Goal: Understand process/instructions

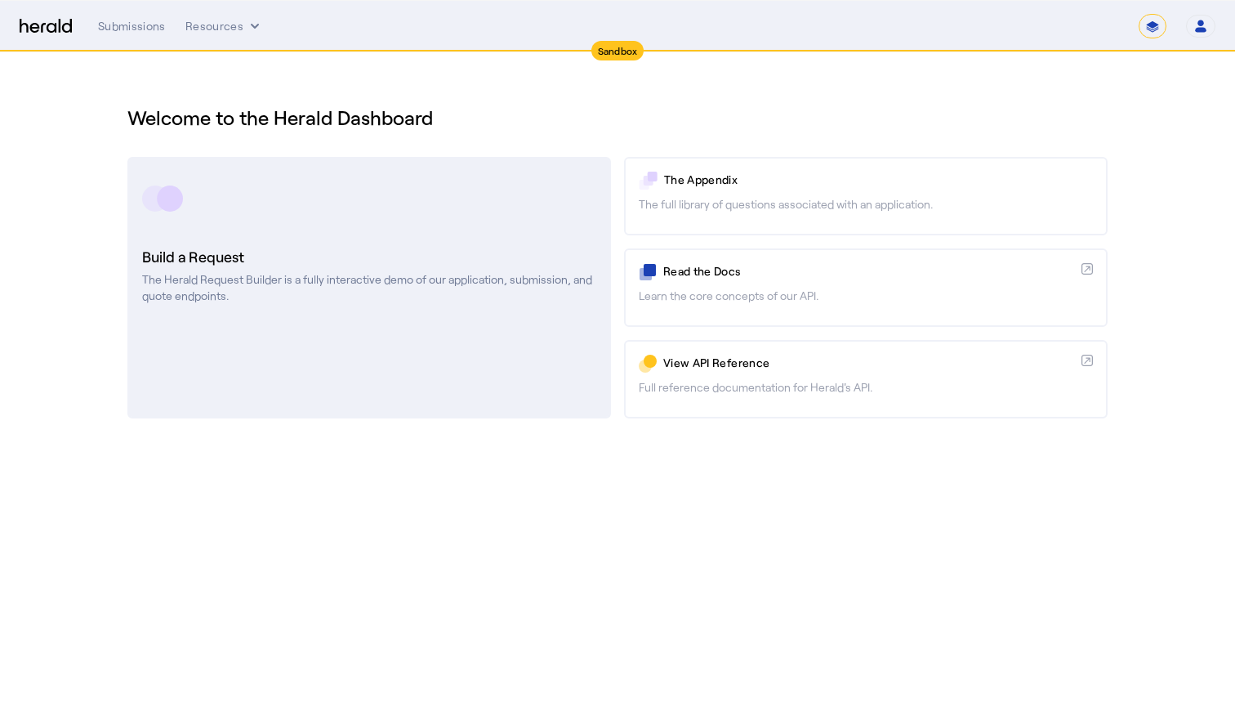
click at [413, 296] on p "The Herald Request Builder is a fully interactive demo of our application, subm…" at bounding box center [369, 287] width 454 height 33
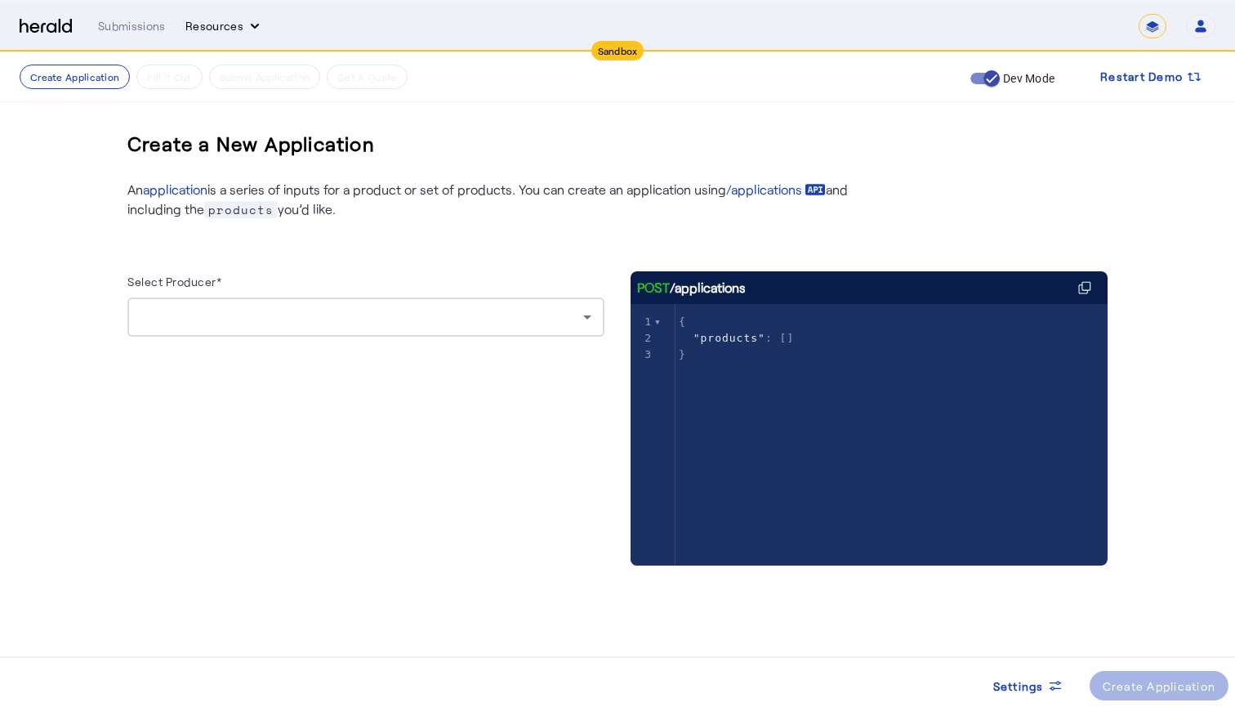
click at [247, 30] on icon "Resources dropdown menu" at bounding box center [255, 26] width 16 height 16
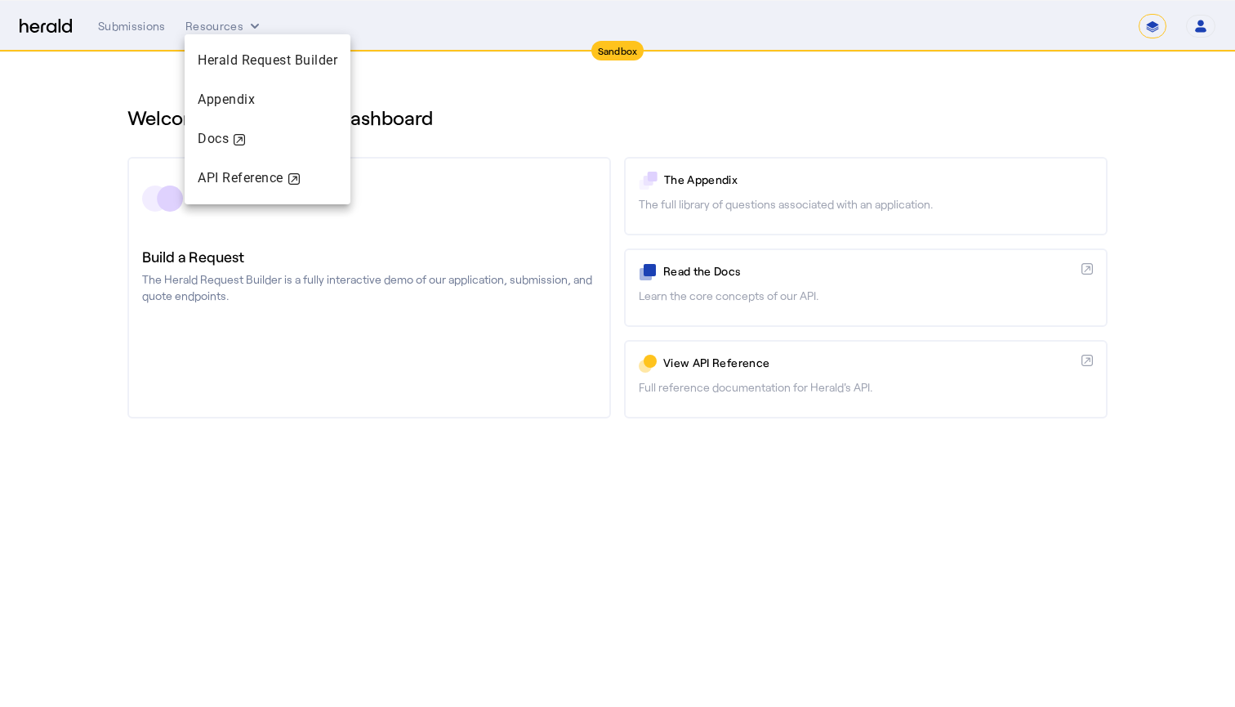
click at [582, 481] on div at bounding box center [617, 353] width 1235 height 707
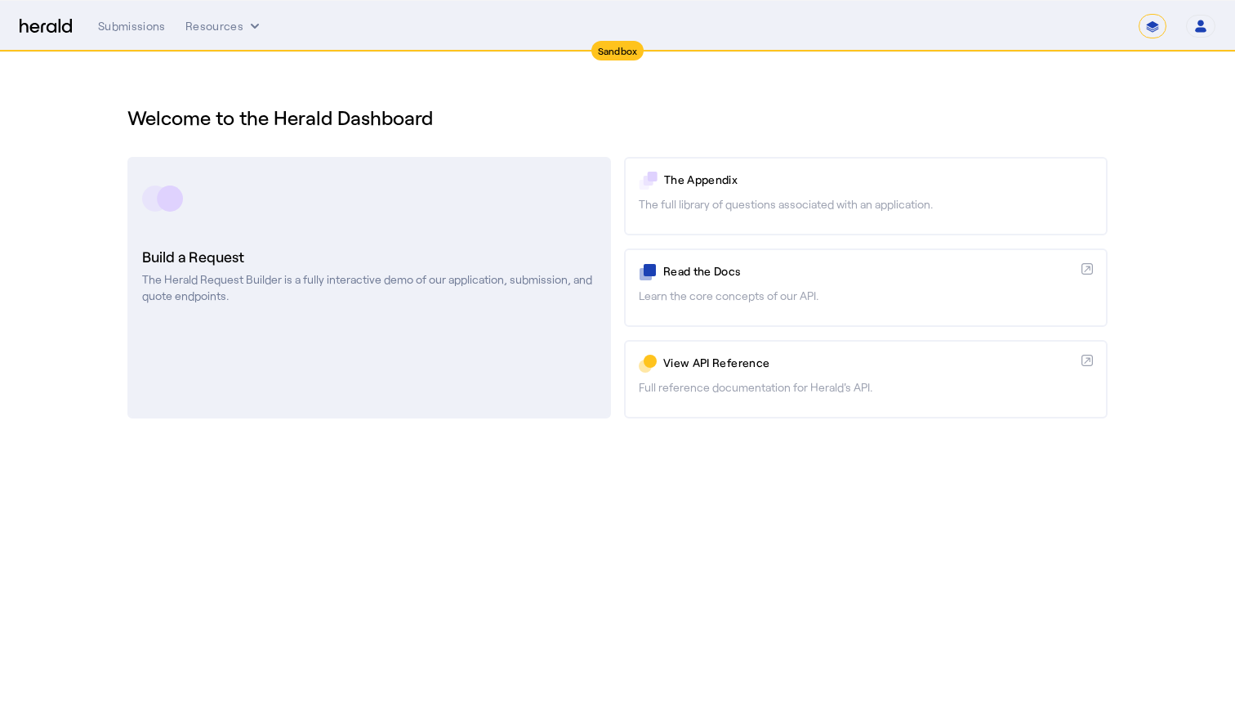
click at [450, 283] on p "The Herald Request Builder is a fully interactive demo of our application, subm…" at bounding box center [369, 287] width 454 height 33
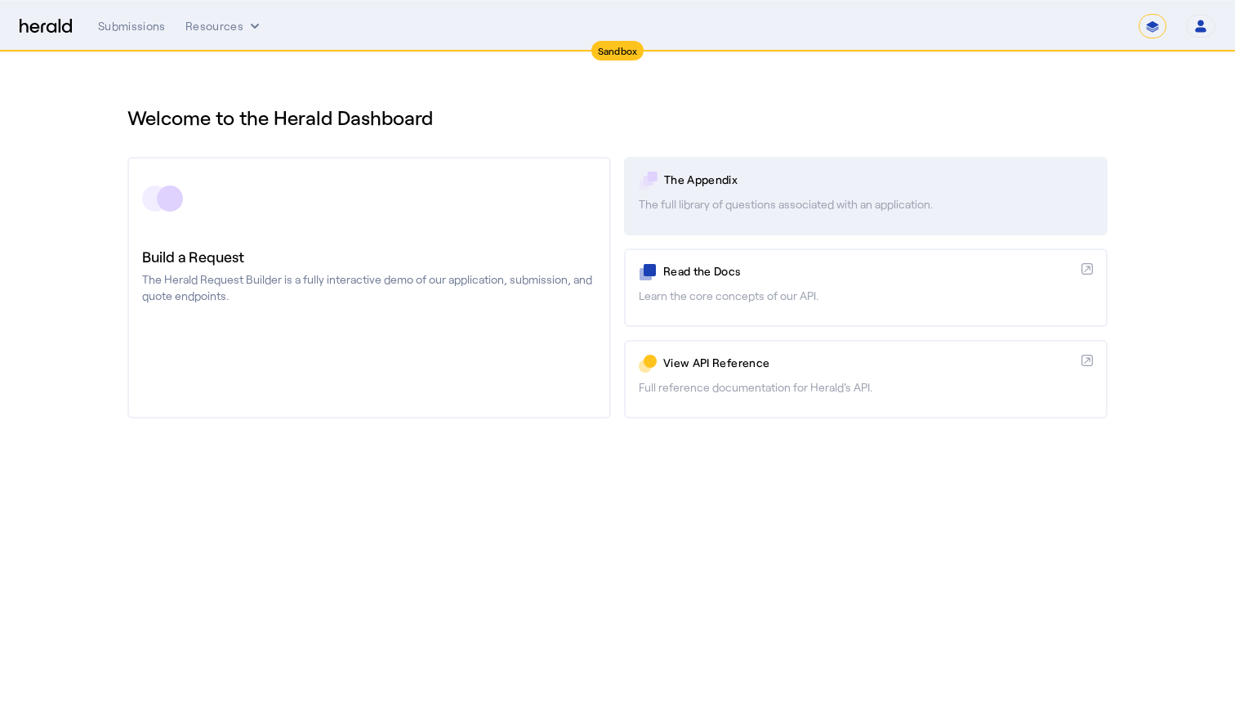
click at [684, 177] on p "The Appendix" at bounding box center [878, 180] width 429 height 16
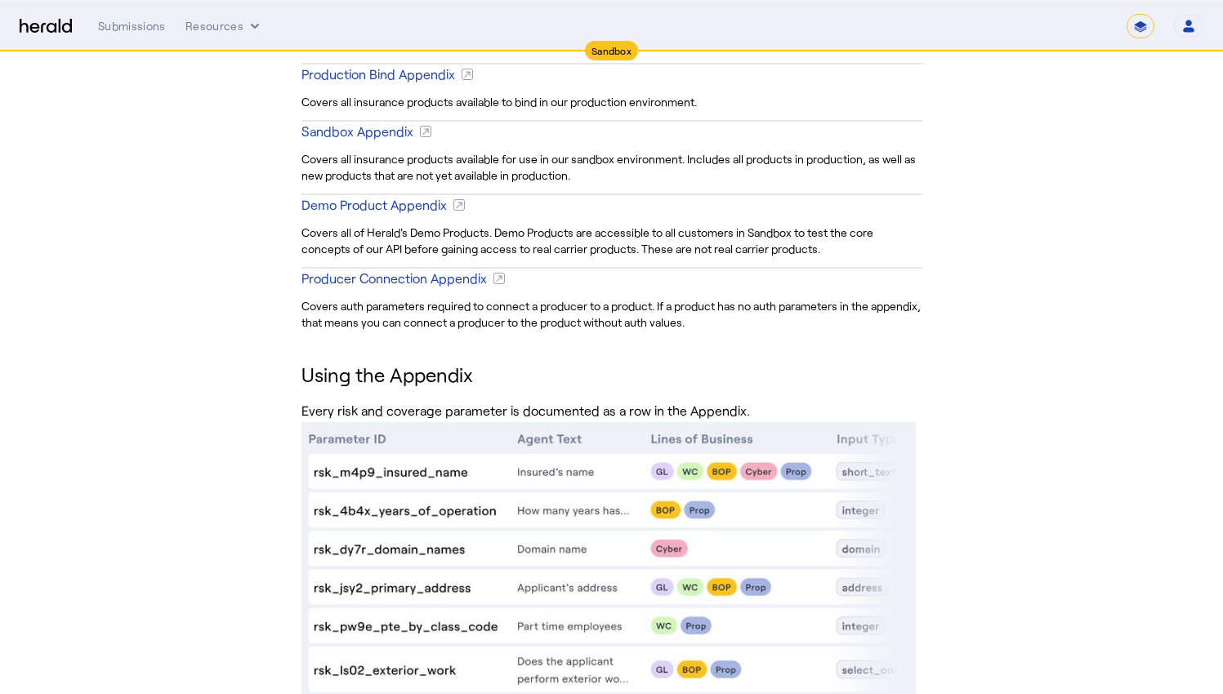
scroll to position [651, 0]
